Goal: Transaction & Acquisition: Purchase product/service

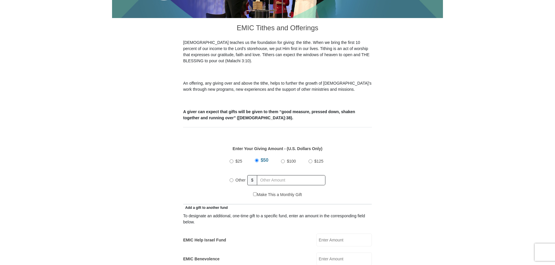
click at [231, 178] on input "Other" at bounding box center [232, 180] width 4 height 4
radio input "true"
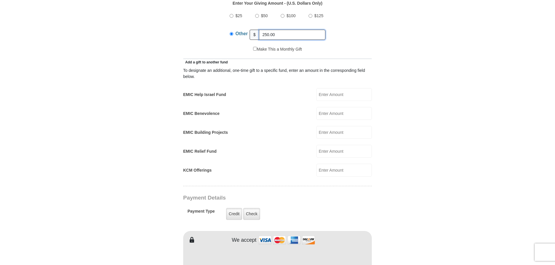
scroll to position [320, 0]
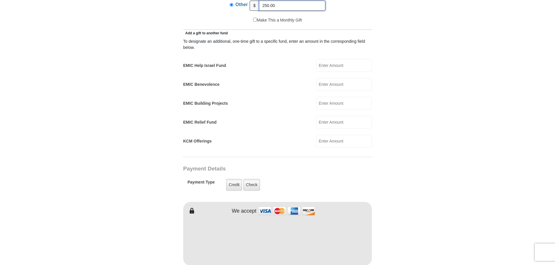
type input "250.00"
click at [235, 179] on label "Credit" at bounding box center [234, 185] width 16 height 12
click at [0, 0] on input "Credit" at bounding box center [0, 0] width 0 height 0
type input "[PERSON_NAME]"
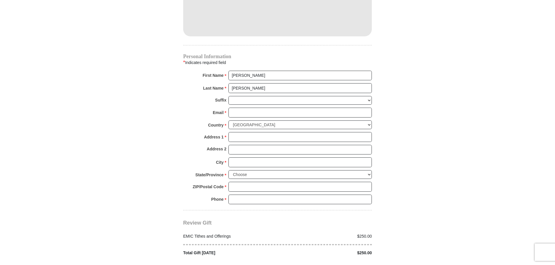
scroll to position [552, 0]
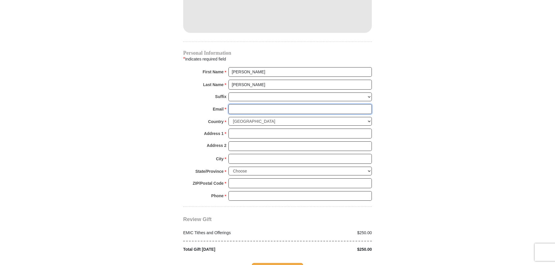
click at [235, 104] on input "Email *" at bounding box center [301, 109] width 144 height 10
type input "[EMAIL_ADDRESS][DOMAIN_NAME]"
type input "[STREET_ADDRESS]"
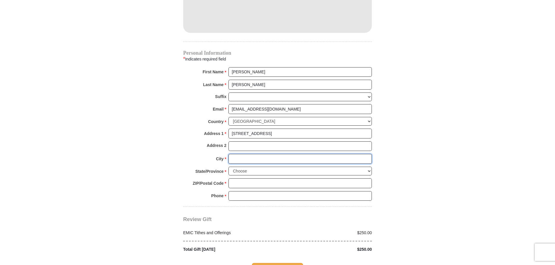
type input "Lewiston"
select select "ID"
type input "83501-5519"
type input "2083053456"
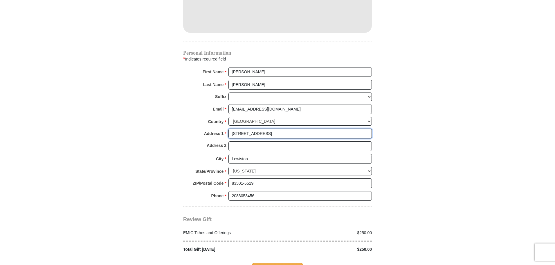
drag, startPoint x: 277, startPoint y: 124, endPoint x: 228, endPoint y: 124, distance: 48.8
click at [228, 128] on div "Address 1 * [STREET_ADDRESS] Please enter Address 1" at bounding box center [277, 134] width 189 height 13
type input "[STREET_ADDRESS]"
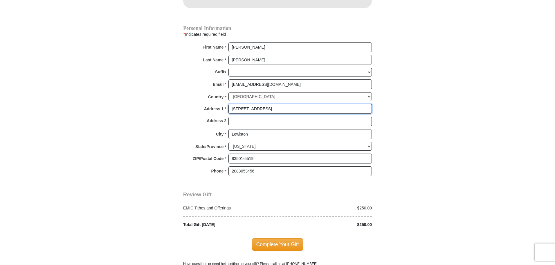
scroll to position [610, 0]
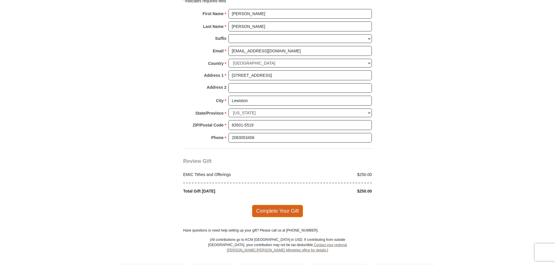
click at [279, 205] on span "Complete Your Gift" at bounding box center [277, 211] width 51 height 12
